Goal: Information Seeking & Learning: Learn about a topic

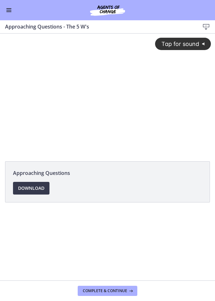
click at [194, 50] on button "Tap for sound @keyframes VOLUME_SMALL_WAVE_FLASH { 0% { opacity: 0; } 33% { opa…" at bounding box center [183, 44] width 56 height 12
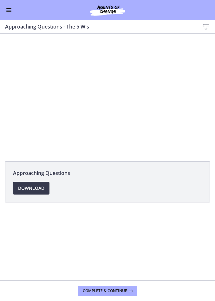
click at [188, 74] on div at bounding box center [107, 94] width 215 height 121
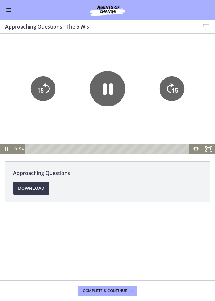
click at [176, 88] on tspan "15" at bounding box center [175, 90] width 6 height 7
click at [172, 78] on icon "15" at bounding box center [172, 89] width 28 height 28
click at [173, 78] on icon "15" at bounding box center [172, 88] width 25 height 25
click at [174, 79] on icon "15" at bounding box center [172, 89] width 28 height 28
click at [174, 76] on icon "15" at bounding box center [172, 89] width 28 height 28
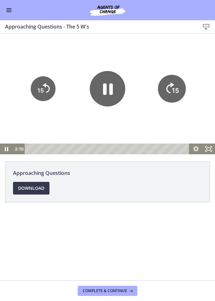
click at [174, 72] on tspan "15" at bounding box center [176, 69] width 8 height 9
click at [173, 82] on icon "15" at bounding box center [172, 89] width 28 height 28
click at [177, 90] on tspan "15" at bounding box center [175, 91] width 7 height 8
click at [172, 77] on icon "15" at bounding box center [171, 66] width 31 height 31
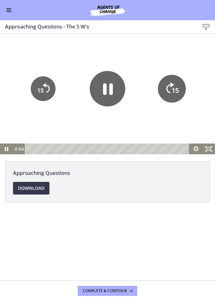
click at [172, 77] on icon "15" at bounding box center [172, 89] width 28 height 28
click at [174, 78] on icon "15" at bounding box center [172, 88] width 25 height 25
click at [174, 87] on tspan "15" at bounding box center [175, 90] width 6 height 7
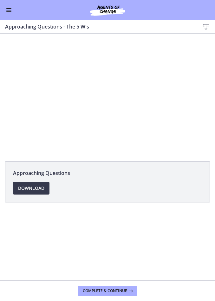
click at [176, 98] on div at bounding box center [107, 94] width 215 height 121
click at [187, 98] on div at bounding box center [107, 94] width 215 height 121
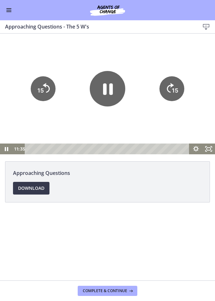
click at [174, 94] on tspan "15" at bounding box center [175, 90] width 6 height 7
click at [182, 93] on icon "15" at bounding box center [172, 88] width 25 height 25
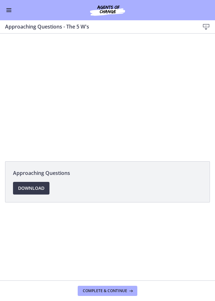
click at [108, 96] on div at bounding box center [107, 94] width 215 height 121
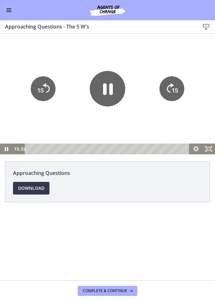
click at [105, 90] on icon "Pause" at bounding box center [108, 88] width 10 height 11
click at [118, 92] on icon "Play Video" at bounding box center [108, 89] width 36 height 36
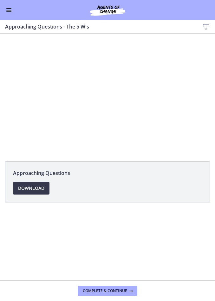
click at [174, 114] on div at bounding box center [107, 94] width 215 height 121
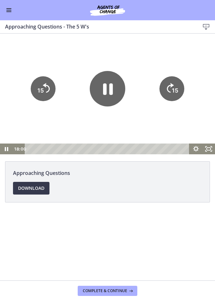
click at [173, 94] on tspan "15" at bounding box center [175, 90] width 6 height 7
click at [173, 96] on icon "15" at bounding box center [172, 89] width 28 height 28
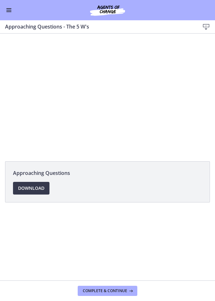
click at [175, 105] on div at bounding box center [107, 94] width 215 height 121
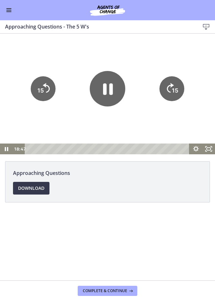
click at [175, 94] on tspan "15" at bounding box center [175, 90] width 6 height 7
click at [174, 88] on tspan "15" at bounding box center [175, 90] width 6 height 7
click at [179, 89] on tspan "15" at bounding box center [175, 90] width 6 height 7
click at [177, 86] on icon "15" at bounding box center [172, 88] width 25 height 25
click at [117, 291] on span "Complete & continue" at bounding box center [105, 291] width 44 height 5
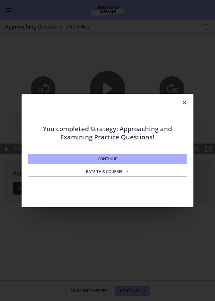
click at [137, 161] on button "Continue" at bounding box center [107, 159] width 159 height 10
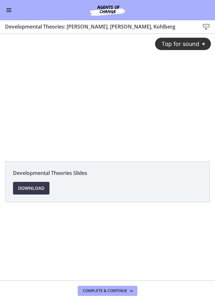
click at [186, 299] on footer "Complete & continue" at bounding box center [107, 291] width 215 height 21
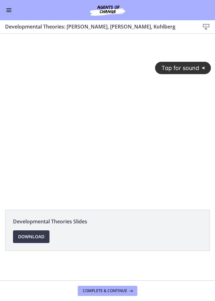
click at [184, 73] on button "Tap for sound @keyframes VOLUME_SMALL_WAVE_FLASH { 0% { opacity: 0; } 33% { opa…" at bounding box center [183, 68] width 56 height 12
click at [117, 113] on div at bounding box center [107, 118] width 215 height 121
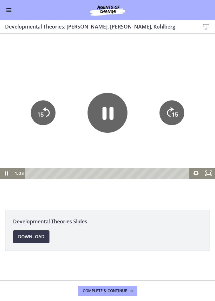
click at [115, 109] on icon "Pause" at bounding box center [108, 113] width 40 height 40
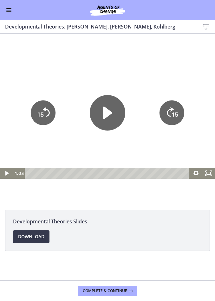
click at [115, 117] on icon "Play Video" at bounding box center [108, 113] width 36 height 36
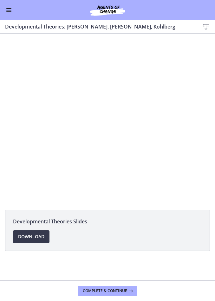
click at [116, 110] on div at bounding box center [107, 118] width 215 height 121
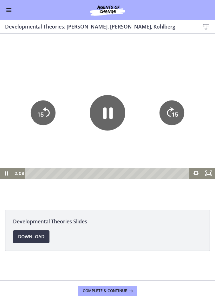
click at [120, 115] on icon "Pause" at bounding box center [108, 113] width 36 height 36
click at [116, 106] on icon "Play Video" at bounding box center [108, 113] width 36 height 36
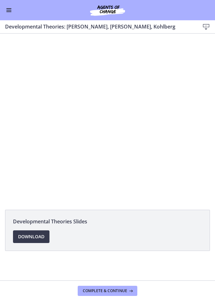
click at [158, 132] on div at bounding box center [107, 118] width 215 height 121
click at [43, 116] on div at bounding box center [107, 118] width 215 height 121
click at [57, 125] on div at bounding box center [107, 118] width 215 height 121
click at [99, 116] on div at bounding box center [107, 118] width 215 height 121
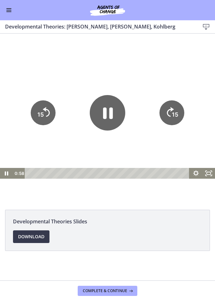
click at [99, 118] on icon "Pause" at bounding box center [108, 113] width 36 height 36
click at [114, 121] on icon "Play Video" at bounding box center [108, 113] width 36 height 36
click at [166, 113] on icon "15" at bounding box center [172, 113] width 25 height 25
click at [166, 107] on icon "15" at bounding box center [171, 90] width 31 height 31
click at [168, 113] on icon "15" at bounding box center [172, 113] width 25 height 25
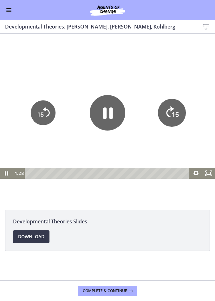
click at [168, 113] on icon "15" at bounding box center [172, 113] width 28 height 28
click at [173, 107] on icon "15" at bounding box center [172, 113] width 25 height 25
click at [173, 97] on tspan "15" at bounding box center [176, 93] width 8 height 9
click at [172, 110] on icon "15" at bounding box center [172, 113] width 28 height 28
click at [179, 108] on icon "15" at bounding box center [172, 113] width 25 height 25
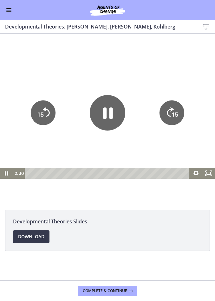
click at [179, 107] on icon "15" at bounding box center [171, 90] width 31 height 31
click at [178, 110] on icon "15" at bounding box center [172, 113] width 25 height 25
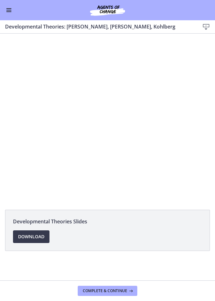
click at [111, 122] on div at bounding box center [107, 118] width 215 height 121
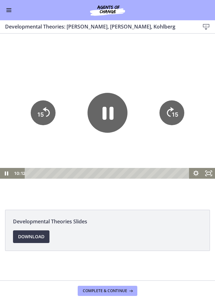
click at [103, 119] on icon "Pause" at bounding box center [108, 113] width 40 height 40
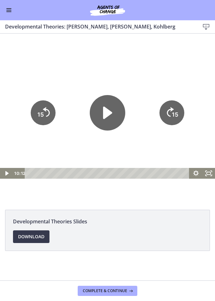
click at [112, 117] on icon "Play Video" at bounding box center [108, 113] width 36 height 36
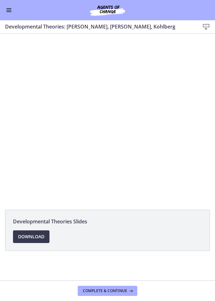
click at [55, 133] on div at bounding box center [107, 118] width 215 height 121
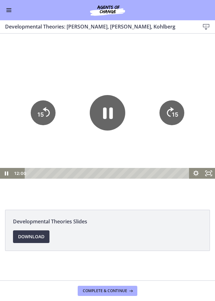
click at [40, 117] on tspan "15" at bounding box center [40, 114] width 6 height 7
click at [40, 117] on icon "15" at bounding box center [42, 113] width 25 height 25
click at [45, 118] on icon "15" at bounding box center [42, 113] width 25 height 25
click at [44, 128] on icon "15" at bounding box center [43, 134] width 12 height 12
click at [39, 119] on tspan "15" at bounding box center [39, 115] width 7 height 8
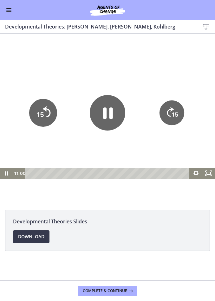
click at [39, 119] on tspan "15" at bounding box center [39, 115] width 7 height 8
click at [42, 121] on icon "15" at bounding box center [42, 113] width 25 height 25
click at [43, 121] on icon "15" at bounding box center [43, 113] width 28 height 28
click at [42, 118] on tspan "15" at bounding box center [40, 114] width 6 height 7
click at [42, 119] on tspan "15" at bounding box center [39, 115] width 7 height 8
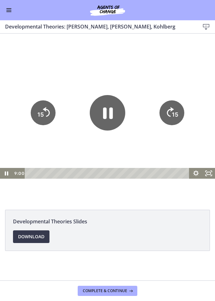
click at [44, 121] on icon "15" at bounding box center [42, 113] width 25 height 25
click at [43, 121] on icon "15" at bounding box center [43, 113] width 28 height 28
click at [109, 120] on icon "Pause" at bounding box center [108, 113] width 36 height 36
click at [176, 121] on icon "15" at bounding box center [172, 113] width 25 height 25
click at [175, 118] on tspan "15" at bounding box center [175, 114] width 6 height 7
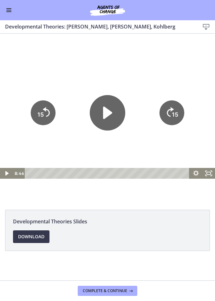
click at [171, 116] on icon "Skip ahead 15 seconds" at bounding box center [170, 112] width 7 height 10
click at [163, 115] on icon "15" at bounding box center [172, 113] width 25 height 25
click at [113, 122] on icon "Play Video" at bounding box center [108, 113] width 40 height 40
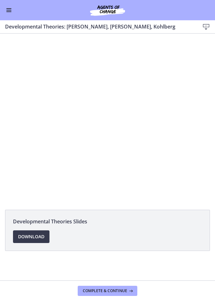
click at [67, 125] on div at bounding box center [107, 118] width 215 height 121
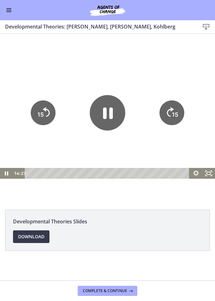
click at [44, 114] on icon "15" at bounding box center [42, 113] width 25 height 25
click at [37, 115] on icon "15" at bounding box center [42, 113] width 25 height 25
click at [94, 116] on icon "Pause" at bounding box center [108, 113] width 36 height 36
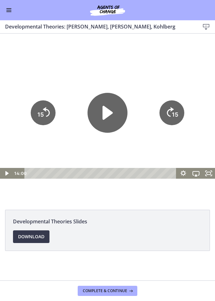
click at [108, 105] on icon "Play Video" at bounding box center [108, 113] width 40 height 40
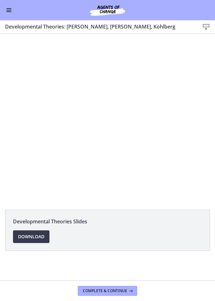
click at [119, 114] on div at bounding box center [107, 118] width 215 height 121
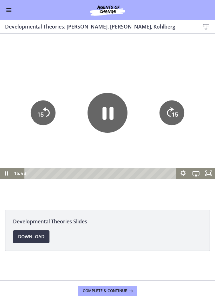
click at [107, 109] on icon "Pause" at bounding box center [108, 113] width 40 height 40
click at [110, 111] on icon "Play Video" at bounding box center [107, 113] width 10 height 14
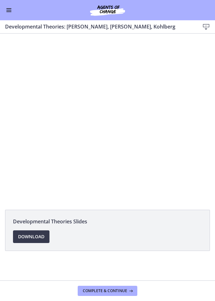
click at [113, 129] on div at bounding box center [107, 118] width 215 height 121
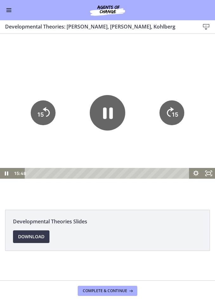
click at [113, 115] on icon "Pause" at bounding box center [108, 113] width 36 height 36
click at [109, 108] on icon "Play Video" at bounding box center [108, 113] width 36 height 36
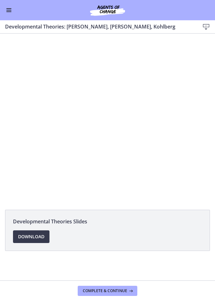
click at [195, 127] on div at bounding box center [107, 118] width 215 height 121
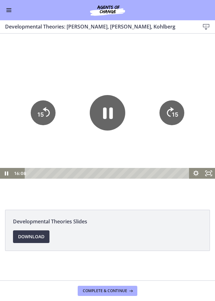
click at [176, 120] on icon "15" at bounding box center [172, 113] width 25 height 25
click at [176, 119] on tspan "15" at bounding box center [175, 115] width 7 height 8
click at [174, 118] on tspan "15" at bounding box center [175, 115] width 7 height 8
click at [174, 118] on tspan "15" at bounding box center [175, 114] width 6 height 7
click at [175, 117] on tspan "15" at bounding box center [175, 114] width 6 height 7
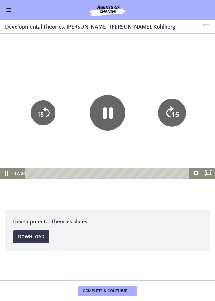
click at [175, 115] on tspan "15" at bounding box center [175, 115] width 7 height 8
click at [175, 116] on tspan "15" at bounding box center [175, 114] width 6 height 7
click at [123, 262] on div "Developmental Theories Slides Download Opens in a new window" at bounding box center [107, 157] width 215 height 247
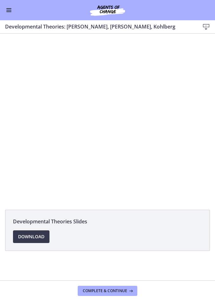
click at [167, 110] on div at bounding box center [107, 118] width 215 height 121
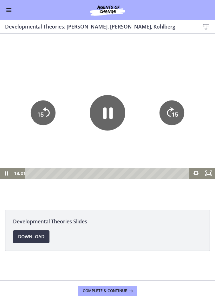
click at [105, 115] on icon "Pause" at bounding box center [108, 113] width 10 height 11
